Goal: Transaction & Acquisition: Book appointment/travel/reservation

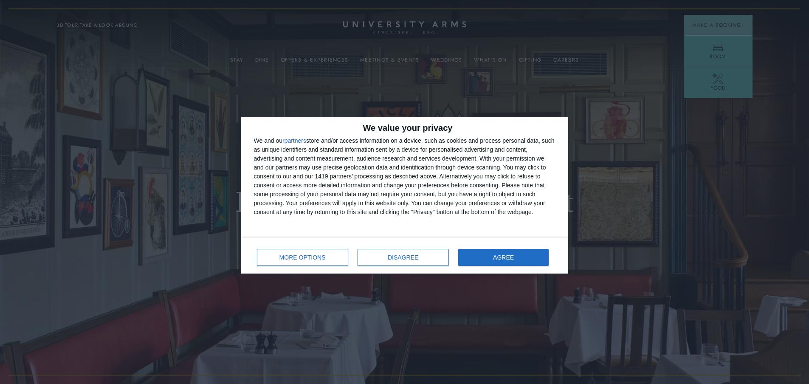
click at [453, 253] on div "MORE OPTIONS DISAGREE AGREE" at bounding box center [404, 256] width 301 height 24
click at [436, 253] on button "DISAGREE" at bounding box center [403, 257] width 91 height 17
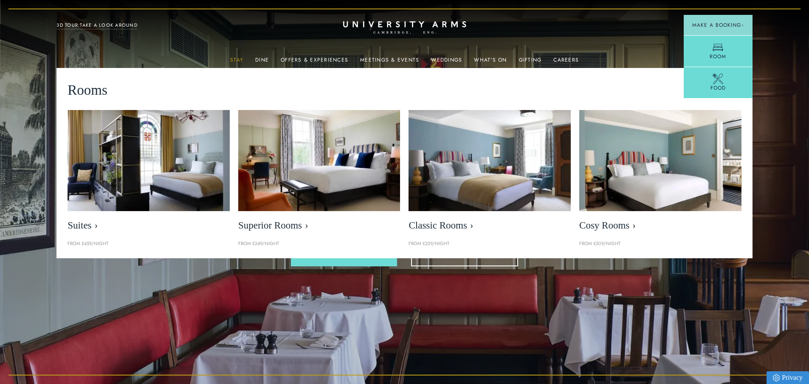
click at [243, 62] on link "Stay" at bounding box center [236, 62] width 13 height 11
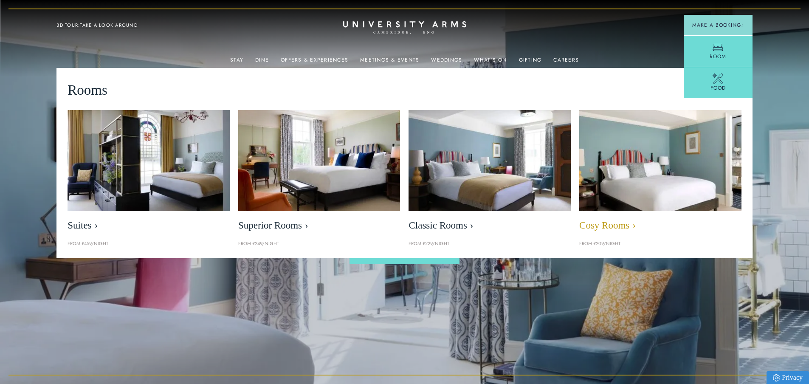
click at [681, 166] on img at bounding box center [660, 160] width 186 height 116
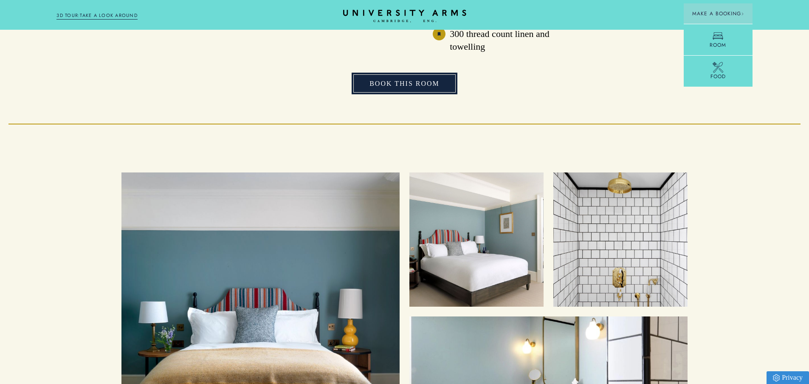
scroll to position [897, 0]
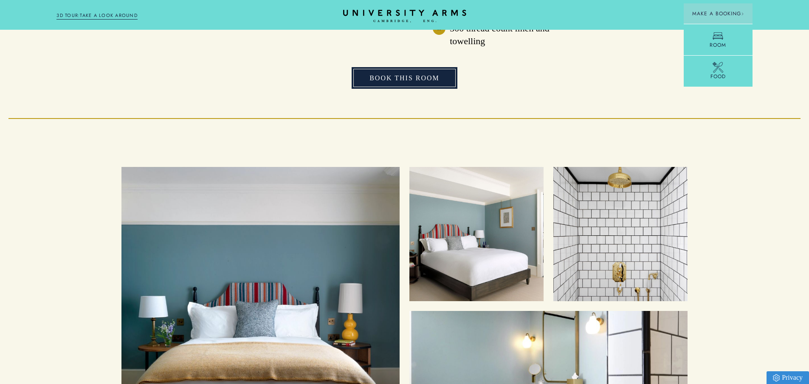
click at [380, 67] on link "Book This Room" at bounding box center [405, 78] width 106 height 22
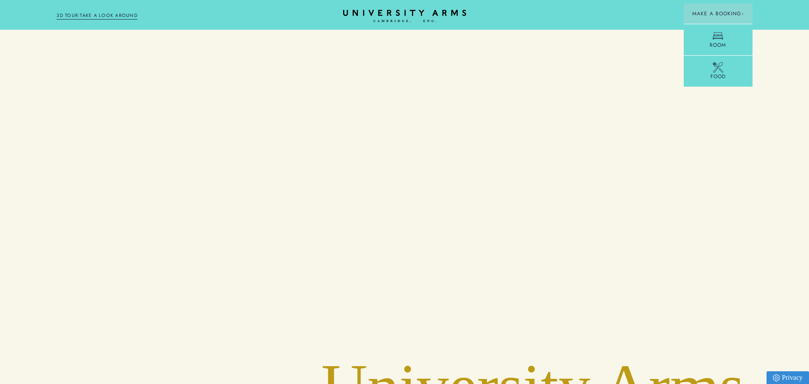
scroll to position [1783, 0]
